Goal: Find specific page/section: Find specific page/section

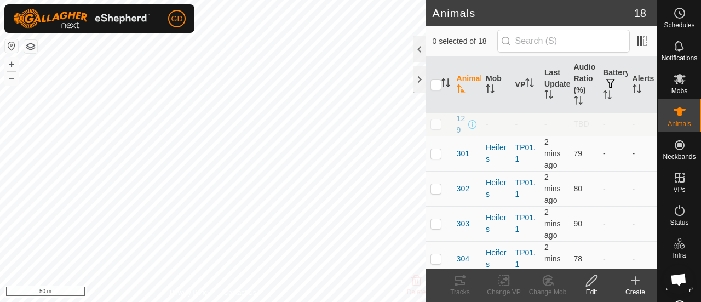
click at [447, 0] on html "GD Schedules Notifications Mobs Animals Neckbands VPs Status Infra Heatmap Help…" at bounding box center [350, 151] width 701 height 302
click at [9, 78] on button "–" at bounding box center [11, 78] width 13 height 13
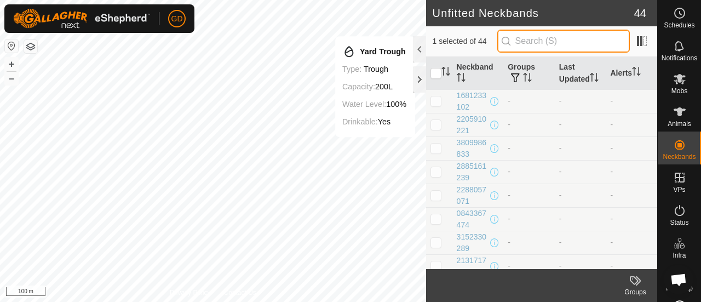
click at [559, 45] on input "text" at bounding box center [563, 41] width 133 height 23
type input "372"
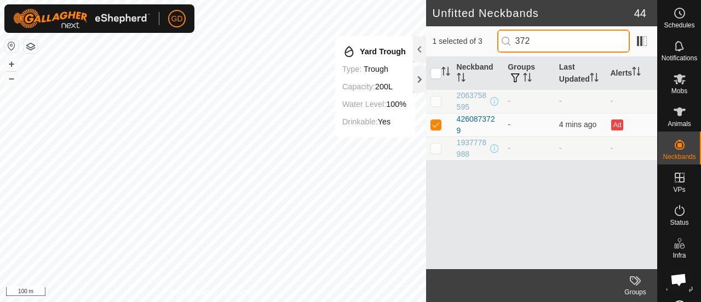
checkbox input "true"
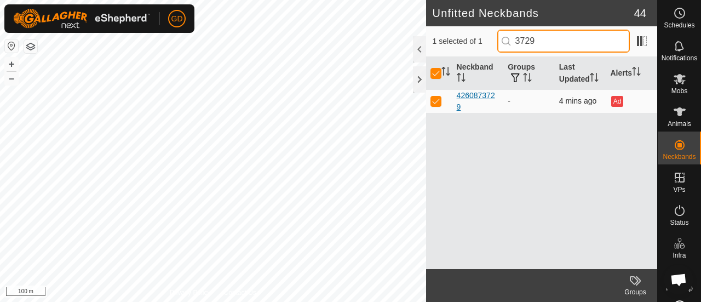
type input "3729"
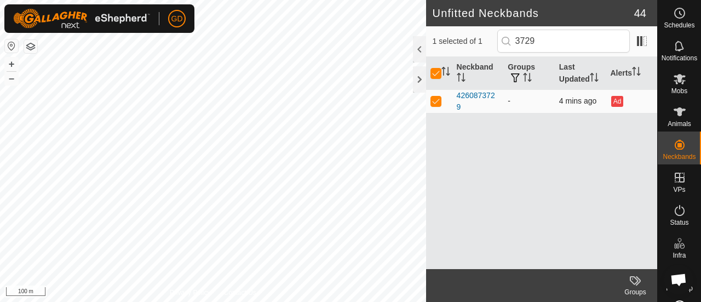
drag, startPoint x: 465, startPoint y: 105, endPoint x: 456, endPoint y: 96, distance: 12.8
click at [456, 96] on td "4260873729" at bounding box center [478, 101] width 51 height 24
copy div "4260873729"
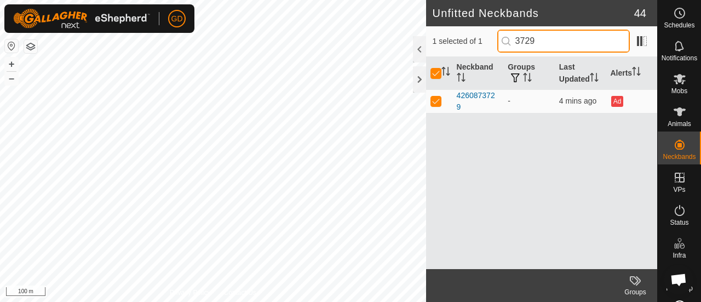
drag, startPoint x: 551, startPoint y: 41, endPoint x: 508, endPoint y: 38, distance: 42.8
click at [508, 38] on input "3729" at bounding box center [563, 41] width 133 height 23
checkbox input "false"
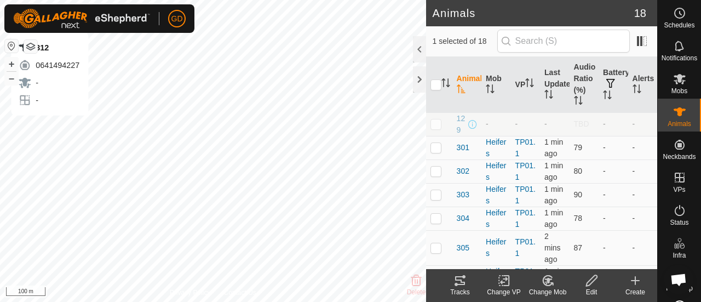
checkbox input "false"
checkbox input "true"
checkbox input "false"
click at [457, 277] on icon at bounding box center [460, 280] width 10 height 9
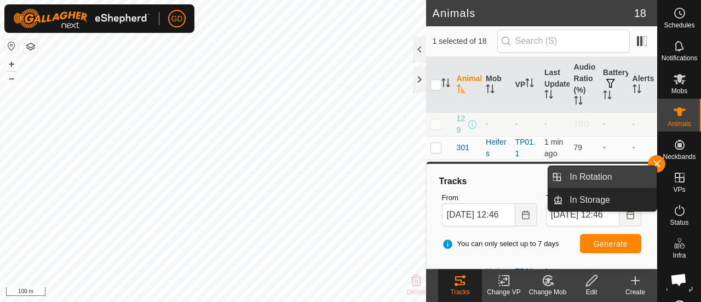
click at [654, 169] on link "In Rotation" at bounding box center [610, 177] width 94 height 22
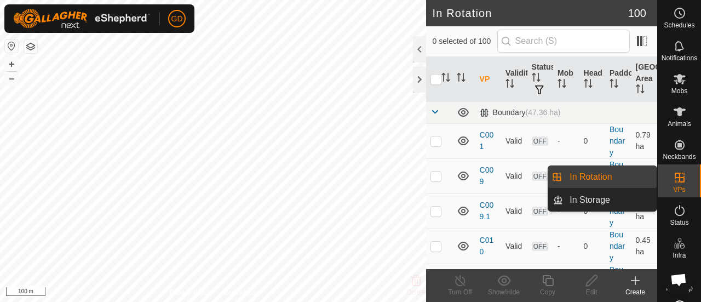
click at [657, 163] on div "Schedules Notifications Mobs Animals Neckbands VPs Status Infra Heatmap Help" at bounding box center [679, 151] width 44 height 302
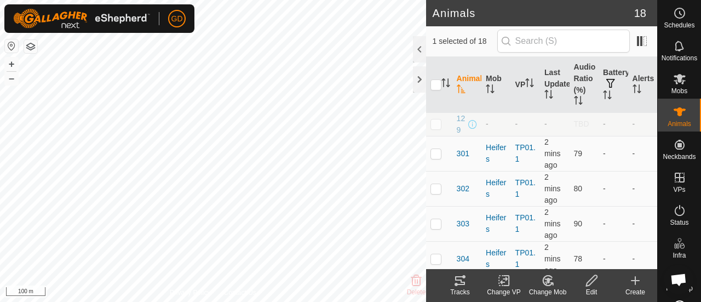
click at [454, 282] on icon at bounding box center [460, 280] width 13 height 13
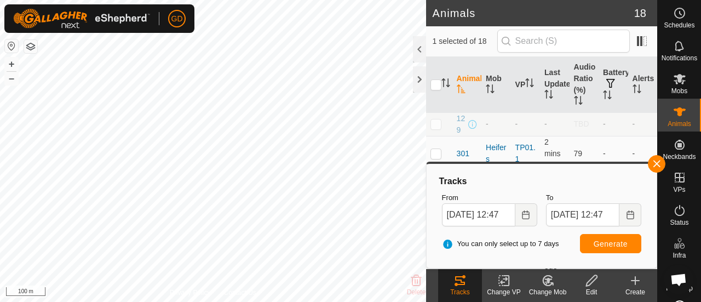
click at [454, 282] on icon at bounding box center [460, 280] width 13 height 13
click at [660, 163] on button "button" at bounding box center [657, 164] width 18 height 18
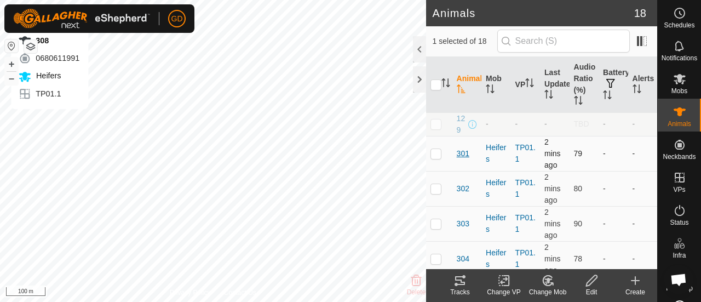
checkbox input "true"
checkbox input "false"
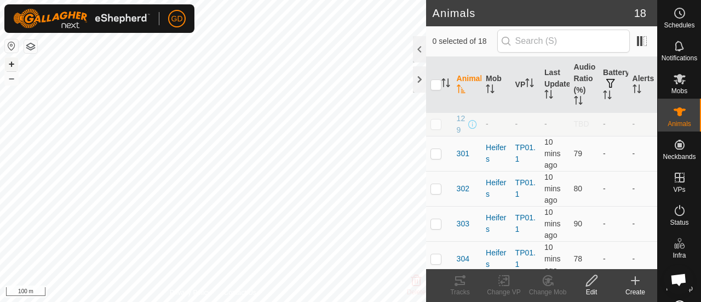
click at [12, 65] on button "+" at bounding box center [11, 64] width 13 height 13
click at [447, 79] on div "Animals 18 0 selected of 18 Animal Mob VP Last Updated Audio Ratio (%) Battery …" at bounding box center [328, 151] width 657 height 302
click at [123, 26] on div "GD Schedules Notifications Mobs Animals Neckbands VPs Status Infra Heatmap Help…" at bounding box center [350, 151] width 701 height 302
click at [43, 32] on div "GD Schedules Notifications Mobs Animals Neckbands VPs Status Infra Heatmap Help…" at bounding box center [350, 151] width 701 height 302
click at [541, 194] on div "Animals 18 0 selected of 18 Animal Mob VP Last Updated Audio Ratio (%) Battery …" at bounding box center [328, 151] width 657 height 302
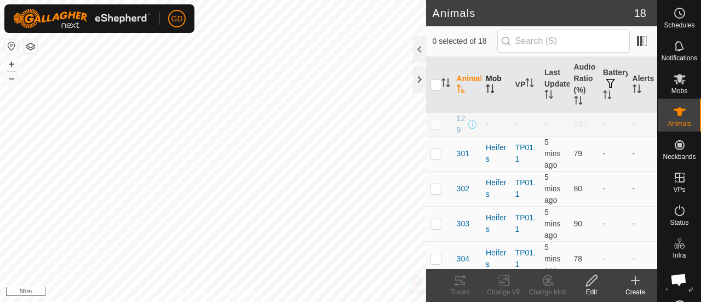
click at [490, 86] on div "Animals 18 0 selected of 18 Animal Mob VP Last Updated Audio Ratio (%) Battery …" at bounding box center [328, 151] width 657 height 302
click at [133, 19] on div "GD Schedules Notifications Mobs Animals Neckbands VPs Status Infra Heatmap Help…" at bounding box center [350, 151] width 701 height 302
